Goal: Information Seeking & Learning: Understand process/instructions

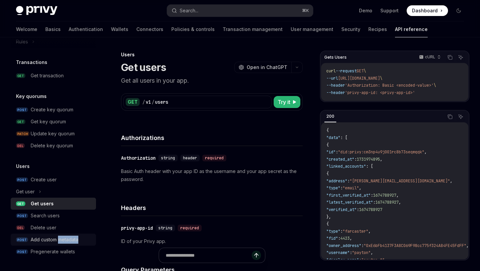
click at [79, 239] on div "Add custom metadata" at bounding box center [61, 240] width 61 height 8
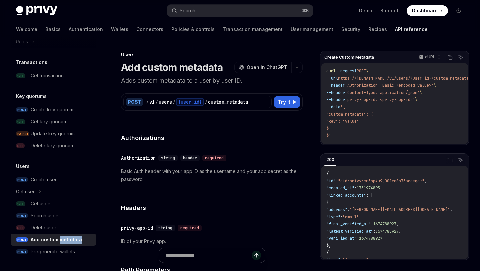
click at [79, 239] on div "Add custom metadata" at bounding box center [56, 240] width 51 height 8
type textarea "*"
click at [105, 216] on div "API reference Introduction Authorization signatures Idempotency keys Wallets PO…" at bounding box center [59, 154] width 96 height 234
click at [351, 79] on span "https://[DOMAIN_NAME]/v1/users/{user_id}/custom_metadata" at bounding box center [403, 78] width 131 height 5
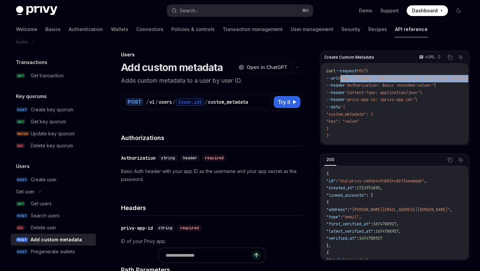
scroll to position [0, 30]
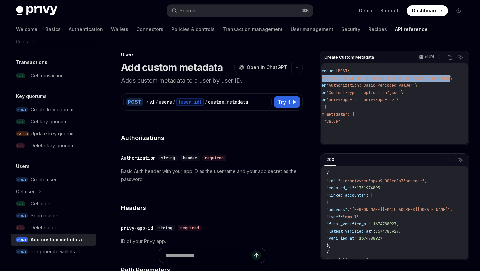
drag, startPoint x: 351, startPoint y: 79, endPoint x: 443, endPoint y: 78, distance: 91.8
click at [443, 78] on span "https://[DOMAIN_NAME]/v1/users/{user_id}/custom_metadata" at bounding box center [385, 78] width 131 height 5
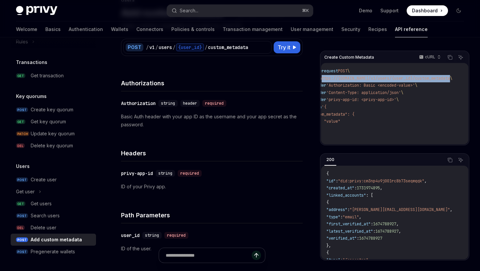
scroll to position [63, 0]
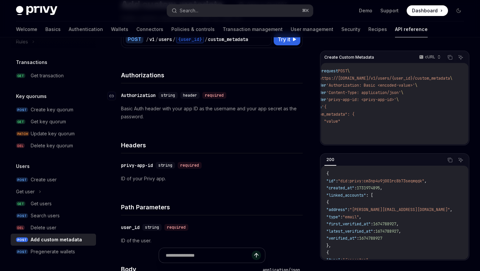
click at [211, 94] on div "required" at bounding box center [215, 95] width 24 height 7
click at [139, 110] on p "Basic Auth header with your app ID as the username and your app secret as the p…" at bounding box center [212, 113] width 182 height 16
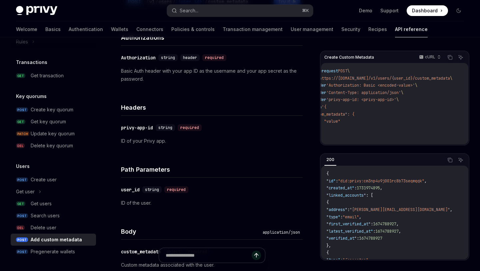
scroll to position [121, 0]
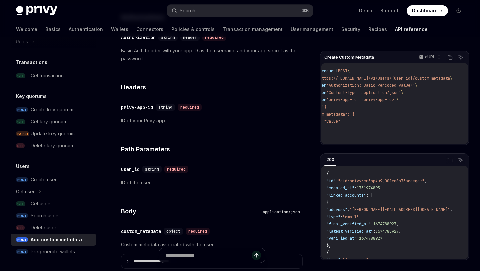
click at [151, 119] on p "ID of your Privy app." at bounding box center [212, 121] width 182 height 8
click at [451, 55] on icon "Copy the contents from the code block" at bounding box center [449, 56] width 3 height 3
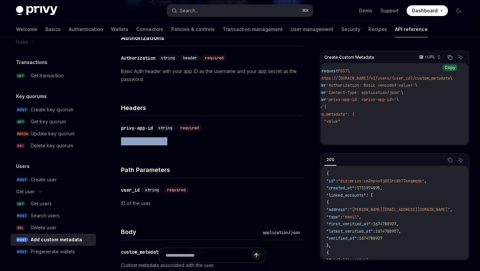
scroll to position [88, 0]
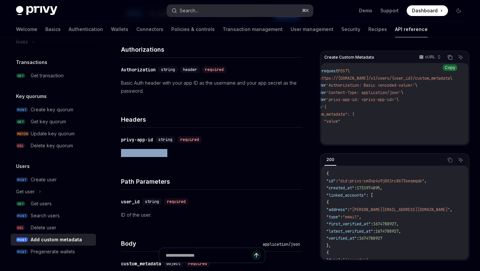
click at [239, 15] on button "Search... ⌘ K" at bounding box center [240, 11] width 146 height 12
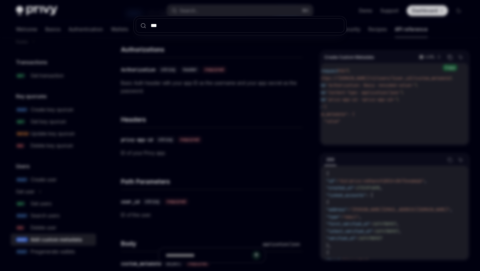
type input "****"
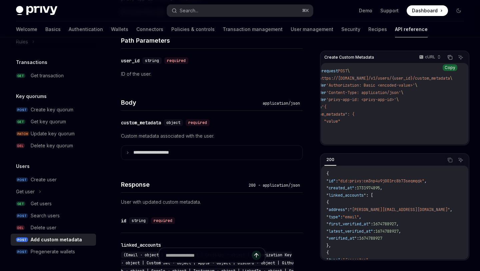
scroll to position [231, 0]
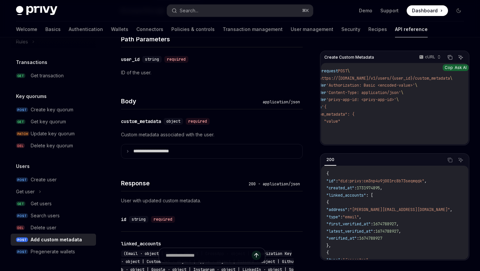
click at [461, 55] on icon "Ask AI" at bounding box center [460, 57] width 5 height 5
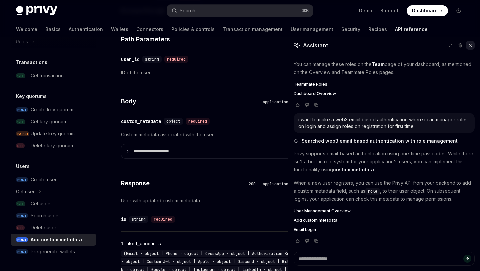
click at [471, 42] on button at bounding box center [470, 45] width 9 height 9
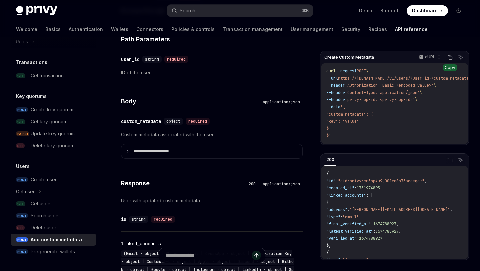
scroll to position [0, 30]
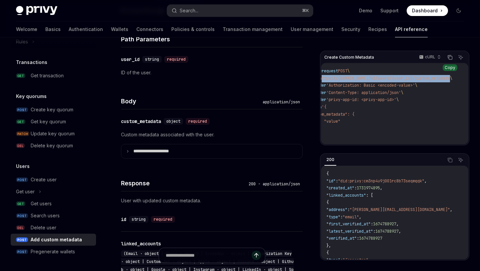
drag, startPoint x: 346, startPoint y: 77, endPoint x: 448, endPoint y: 77, distance: 102.1
click at [448, 77] on span "--url https://[DOMAIN_NAME]/v1/users/{user_id}/custom_metadata \" at bounding box center [380, 78] width 145 height 5
copy span "https://[DOMAIN_NAME]/v1/users/{user_id}/custom_metadata"
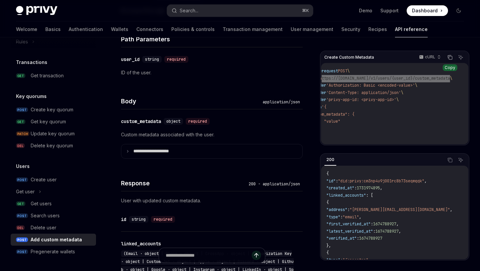
type textarea "*"
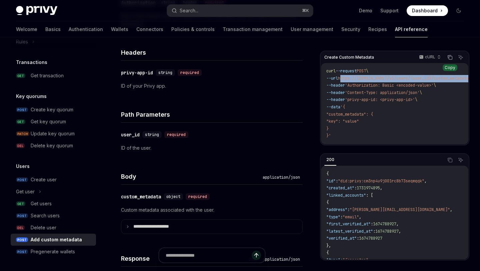
scroll to position [183, 0]
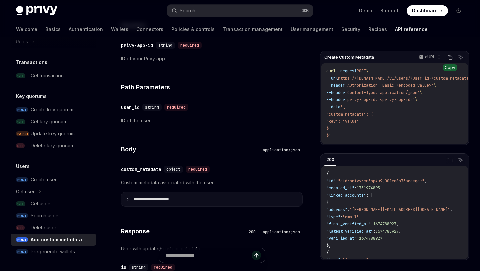
click at [208, 199] on summary "**********" at bounding box center [211, 200] width 181 height 14
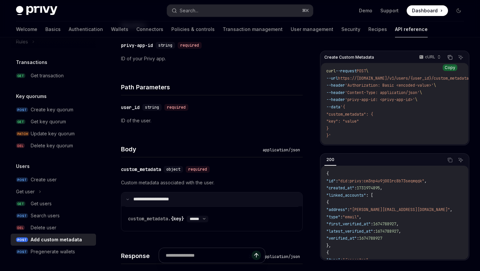
scroll to position [204, 0]
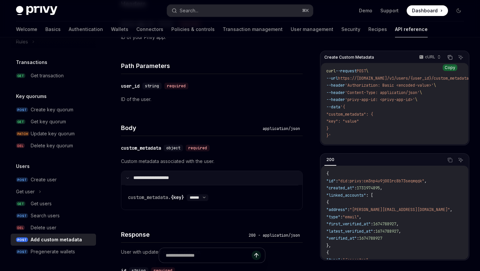
click at [208, 199] on select "****** ****** *******" at bounding box center [198, 197] width 22 height 5
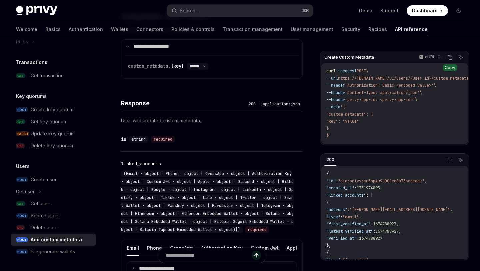
scroll to position [340, 0]
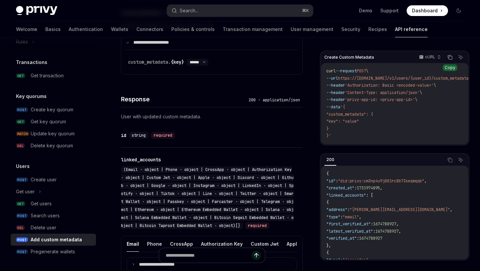
copy code ""custom_metadata": { "key": "value" }"
drag, startPoint x: 330, startPoint y: 115, endPoint x: 376, endPoint y: 128, distance: 48.0
click at [376, 128] on code "curl --request POST \ --url https://[DOMAIN_NAME]/v1/users/{user_id}/custom_met…" at bounding box center [407, 104] width 161 height 72
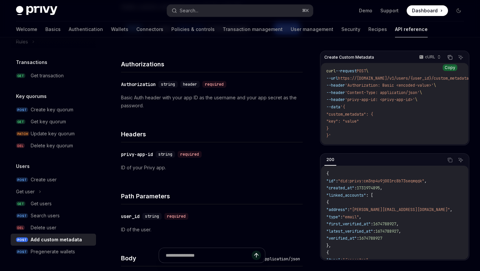
scroll to position [74, 0]
click at [393, 86] on span "'Authorization: Basic <encoded-value>'" at bounding box center [389, 85] width 89 height 5
copy span "Basic"
drag, startPoint x: 354, startPoint y: 101, endPoint x: 424, endPoint y: 98, distance: 70.4
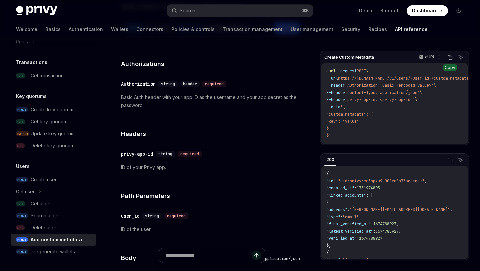
click at [415, 98] on span "'privy-app-id: <privy-app-id>'" at bounding box center [380, 99] width 70 height 5
copy span "'privy-app-id: <privy-app-id>'"
drag, startPoint x: 425, startPoint y: 98, endPoint x: 354, endPoint y: 101, distance: 71.1
click at [354, 101] on span "--header 'privy-app-id: <privy-app-id>' \" at bounding box center [372, 99] width 91 height 5
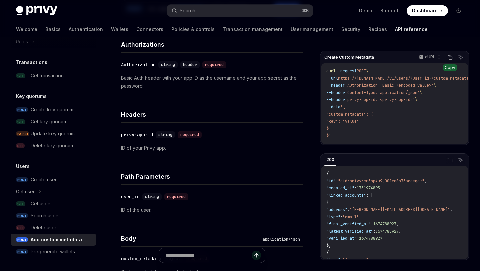
scroll to position [92, 0]
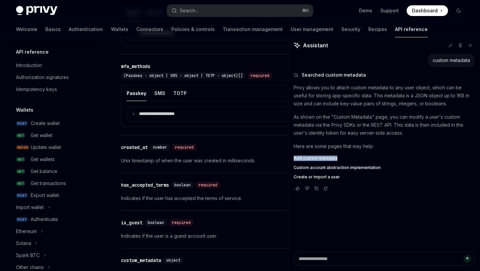
scroll to position [430, 0]
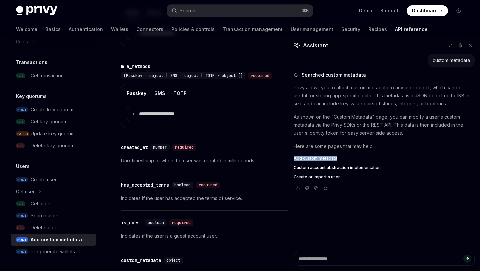
click at [67, 241] on div "Add custom metadata" at bounding box center [56, 240] width 51 height 8
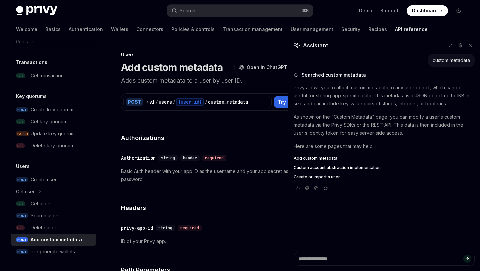
type textarea "*"
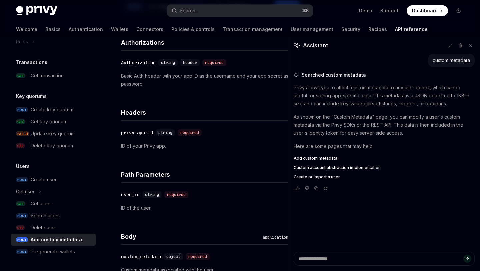
scroll to position [119, 0]
